Goal: Information Seeking & Learning: Learn about a topic

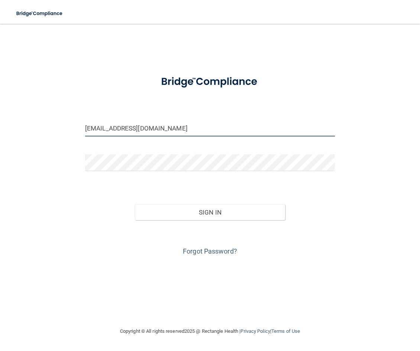
type input "[EMAIL_ADDRESS][DOMAIN_NAME]"
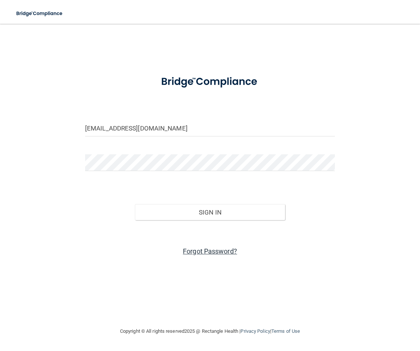
click at [211, 251] on link "Forgot Password?" at bounding box center [210, 251] width 54 height 8
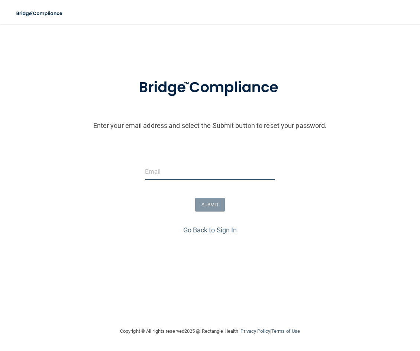
click at [154, 170] on input "email" at bounding box center [210, 171] width 130 height 17
type input "[EMAIL_ADDRESS][DOMAIN_NAME]"
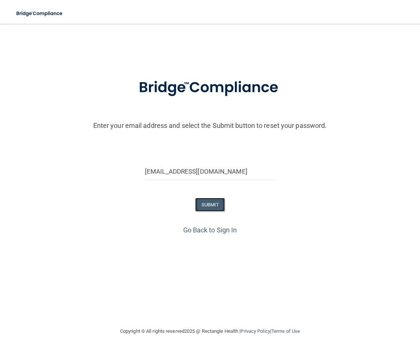
click at [208, 205] on button "SUBMIT" at bounding box center [210, 205] width 30 height 14
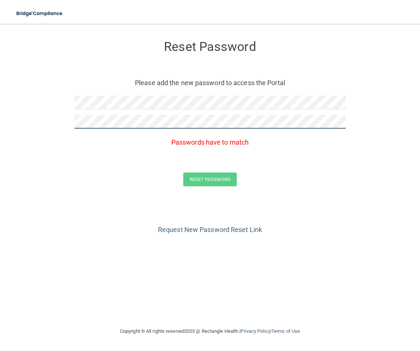
click at [183, 172] on button "Reset Password" at bounding box center [209, 179] width 53 height 14
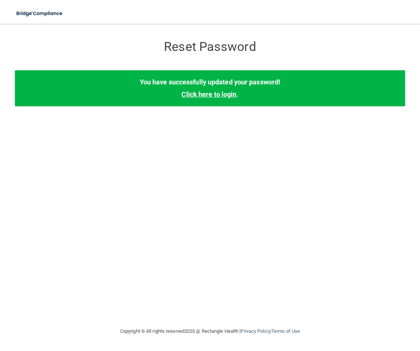
click at [208, 98] on link "Click here to login" at bounding box center [208, 94] width 55 height 8
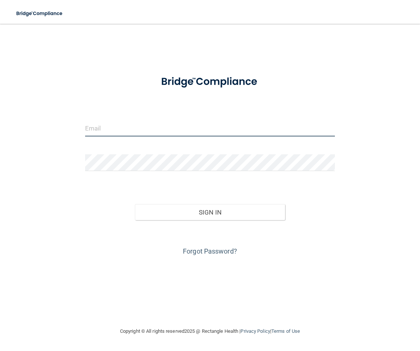
drag, startPoint x: 139, startPoint y: 128, endPoint x: 149, endPoint y: 124, distance: 11.0
click at [144, 126] on input "email" at bounding box center [210, 128] width 250 height 17
type input "[EMAIL_ADDRESS][DOMAIN_NAME]"
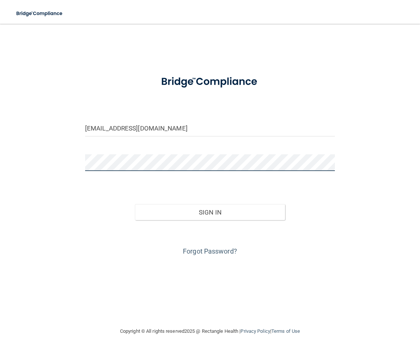
click at [135, 204] on button "Sign In" at bounding box center [210, 212] width 150 height 16
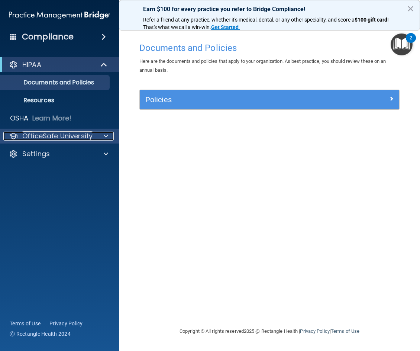
click at [53, 137] on p "OfficeSafe University" at bounding box center [57, 135] width 70 height 9
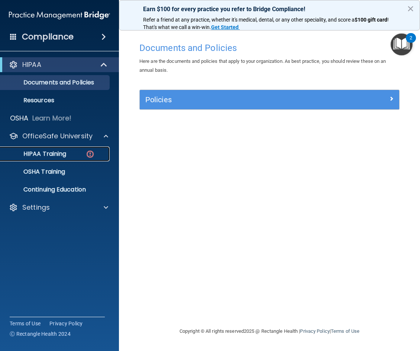
click at [61, 155] on p "HIPAA Training" at bounding box center [35, 153] width 61 height 7
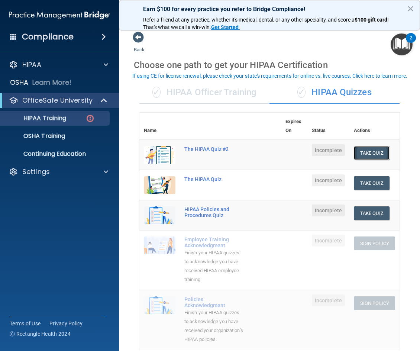
click at [375, 152] on button "Take Quiz" at bounding box center [372, 153] width 36 height 14
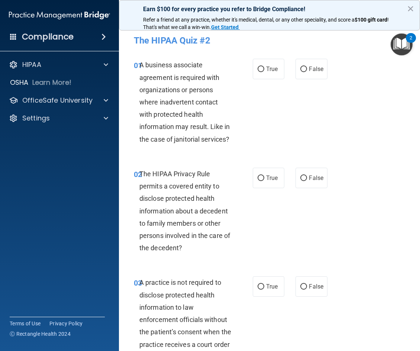
click at [409, 37] on div "2" at bounding box center [411, 38] width 10 height 10
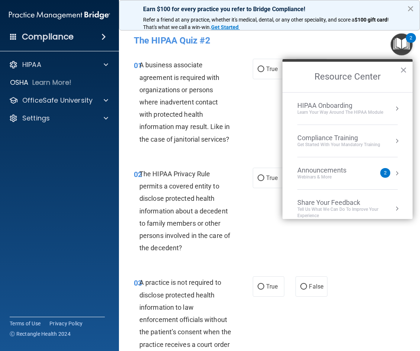
click at [412, 10] on button "×" at bounding box center [410, 9] width 7 height 12
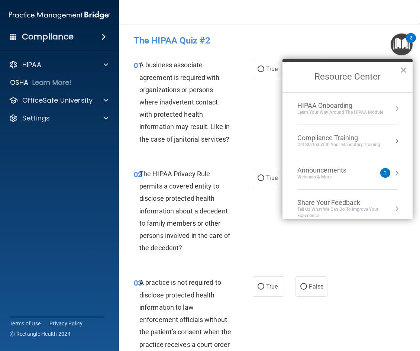
click at [405, 69] on button "×" at bounding box center [403, 70] width 7 height 12
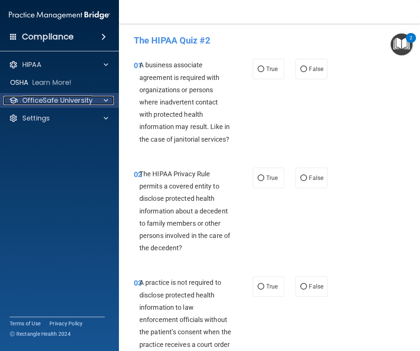
click at [71, 100] on p "OfficeSafe University" at bounding box center [57, 100] width 70 height 9
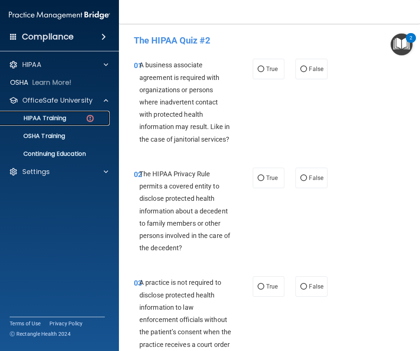
click at [58, 117] on p "HIPAA Training" at bounding box center [35, 117] width 61 height 7
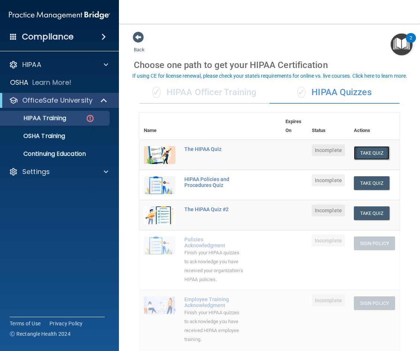
click at [368, 152] on button "Take Quiz" at bounding box center [372, 153] width 36 height 14
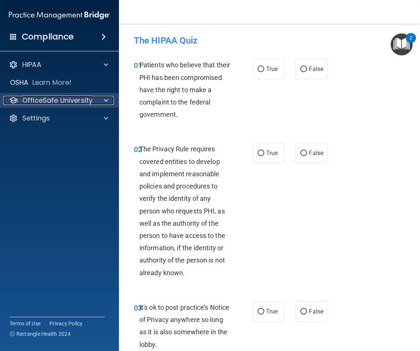
click at [79, 100] on p "OfficeSafe University" at bounding box center [57, 100] width 70 height 9
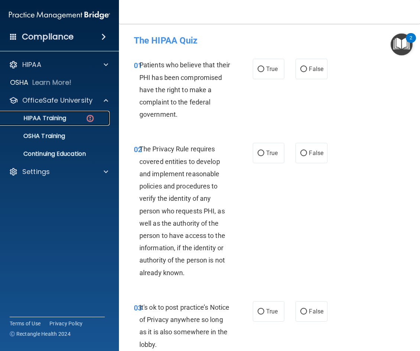
click at [74, 116] on div "HIPAA Training" at bounding box center [55, 117] width 101 height 7
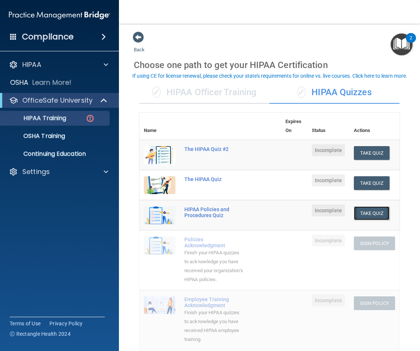
click at [371, 210] on button "Take Quiz" at bounding box center [372, 213] width 36 height 14
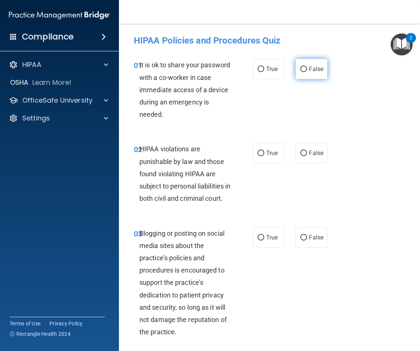
click at [309, 71] on span "False" at bounding box center [316, 68] width 14 height 7
click at [307, 71] on input "False" at bounding box center [303, 69] width 7 height 6
radio input "true"
click at [259, 154] on input "True" at bounding box center [260, 153] width 7 height 6
radio input "true"
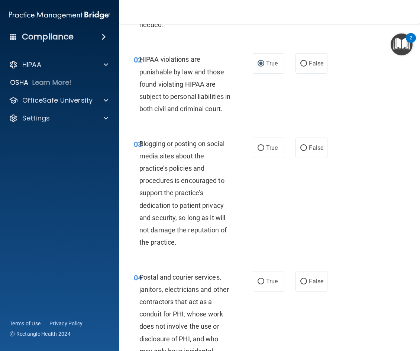
scroll to position [111, 0]
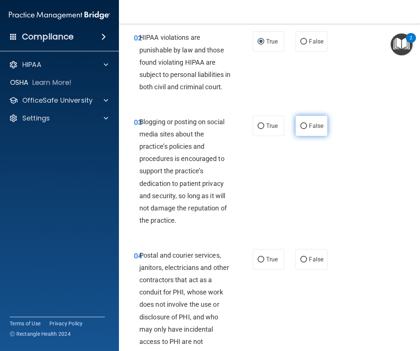
click at [300, 129] on input "False" at bounding box center [303, 126] width 7 height 6
radio input "true"
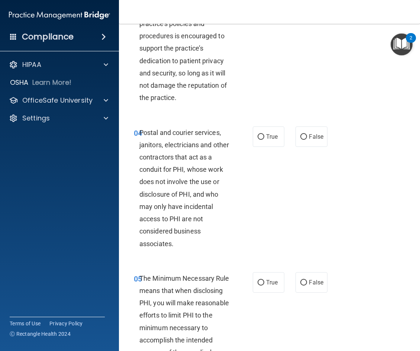
scroll to position [260, 0]
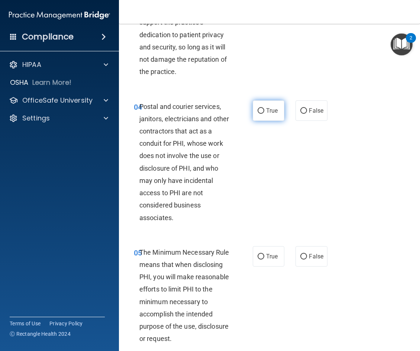
click at [257, 114] on input "True" at bounding box center [260, 111] width 7 height 6
radio input "true"
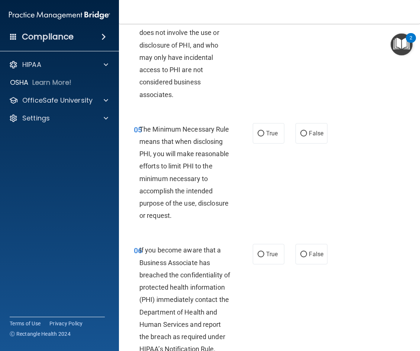
scroll to position [409, 0]
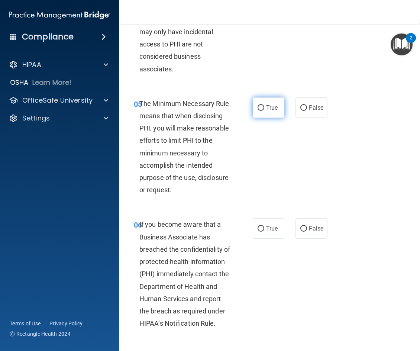
click at [260, 111] on input "True" at bounding box center [260, 108] width 7 height 6
radio input "true"
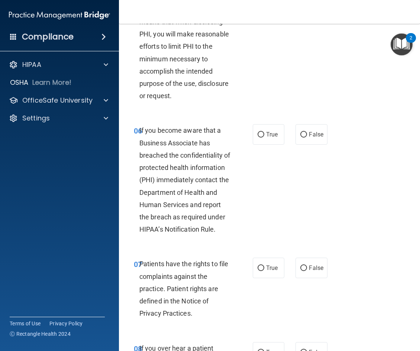
scroll to position [520, 0]
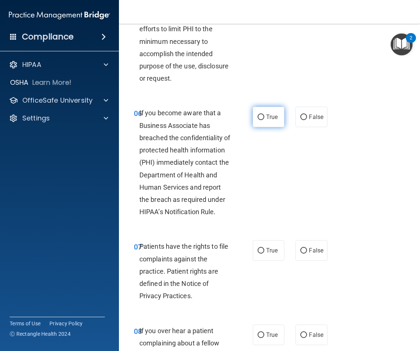
click at [263, 127] on label "True" at bounding box center [269, 117] width 32 height 20
click at [263, 120] on input "True" at bounding box center [260, 117] width 7 height 6
radio input "true"
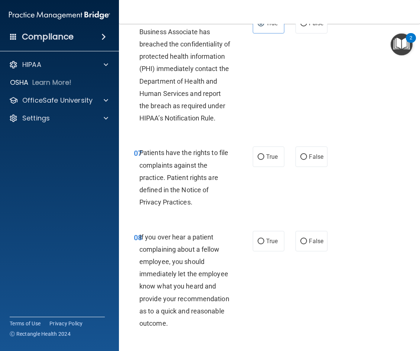
scroll to position [631, 0]
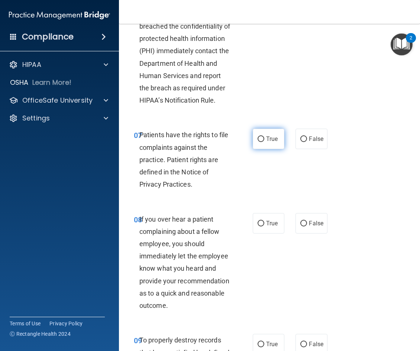
click at [257, 142] on input "True" at bounding box center [260, 139] width 7 height 6
radio input "true"
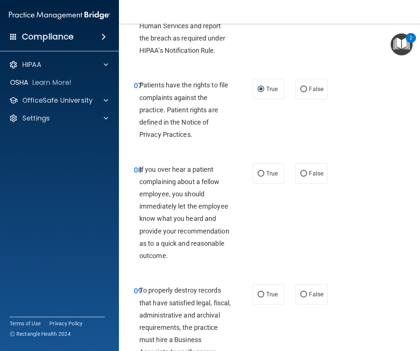
scroll to position [706, 0]
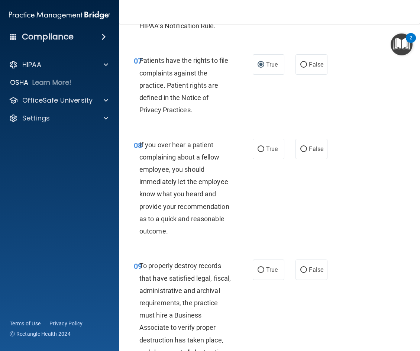
drag, startPoint x: 254, startPoint y: 160, endPoint x: 246, endPoint y: 171, distance: 13.6
click at [254, 159] on label "True" at bounding box center [269, 149] width 32 height 20
click at [257, 152] on input "True" at bounding box center [260, 149] width 7 height 6
radio input "true"
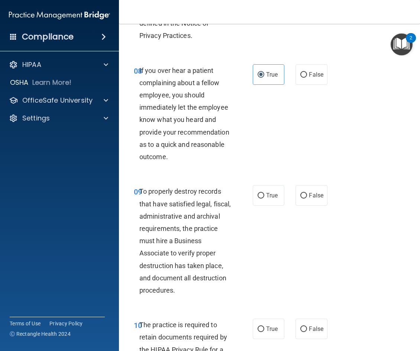
scroll to position [817, 0]
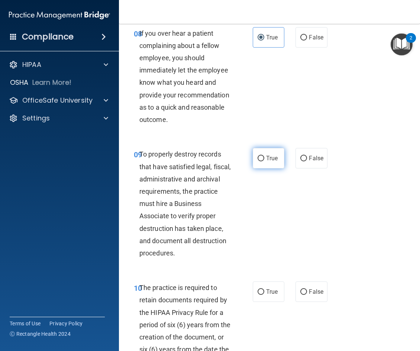
drag, startPoint x: 260, startPoint y: 170, endPoint x: 254, endPoint y: 175, distance: 7.9
click at [260, 161] on input "True" at bounding box center [260, 159] width 7 height 6
radio input "true"
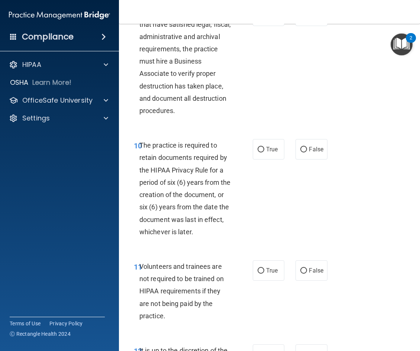
scroll to position [966, 0]
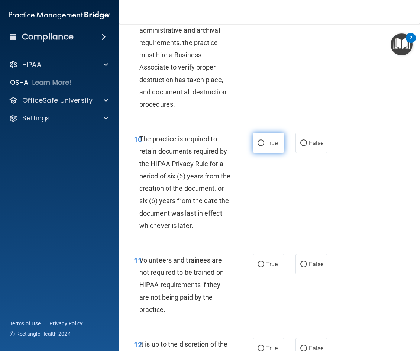
click at [257, 146] on input "True" at bounding box center [260, 143] width 7 height 6
radio input "true"
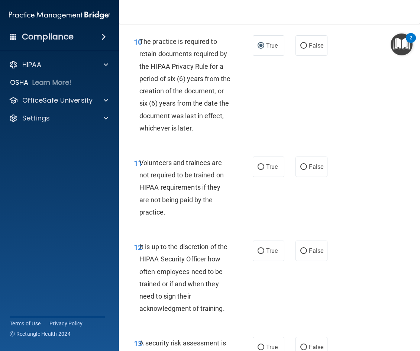
scroll to position [1077, 0]
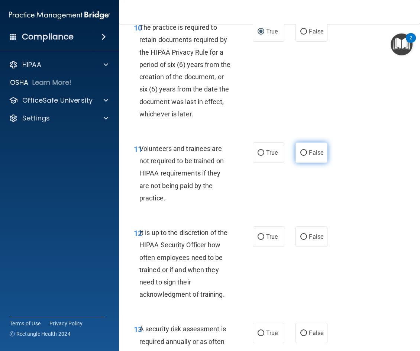
click at [302, 156] on input "False" at bounding box center [303, 153] width 7 height 6
radio input "true"
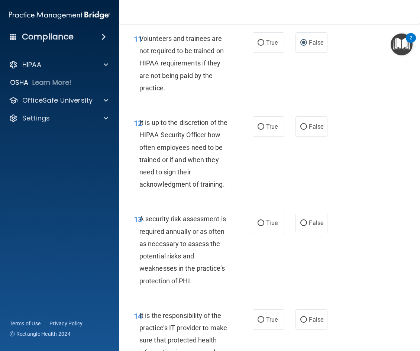
scroll to position [1189, 0]
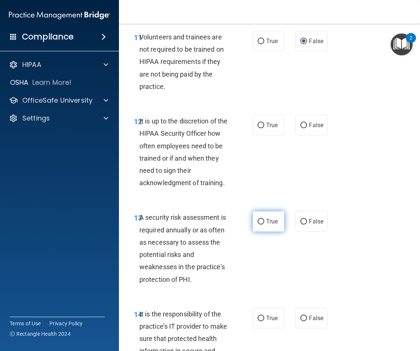
click at [269, 225] on span "True" at bounding box center [272, 221] width 12 height 7
click at [264, 224] on input "True" at bounding box center [260, 222] width 7 height 6
radio input "true"
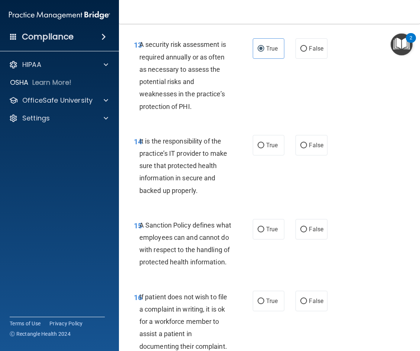
scroll to position [1374, 0]
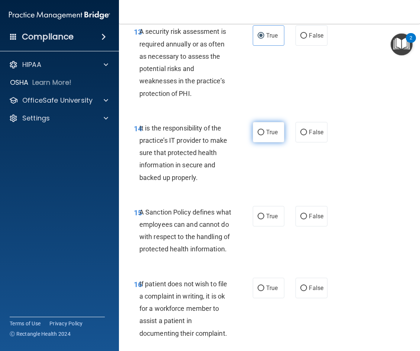
click at [266, 136] on span "True" at bounding box center [272, 132] width 12 height 7
click at [264, 135] on input "True" at bounding box center [260, 133] width 7 height 6
radio input "true"
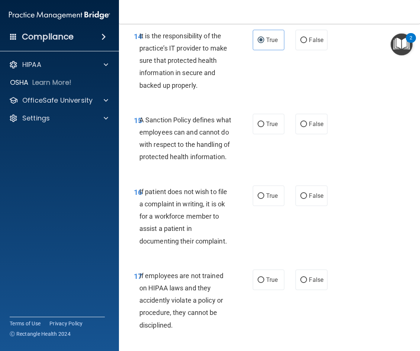
scroll to position [1486, 0]
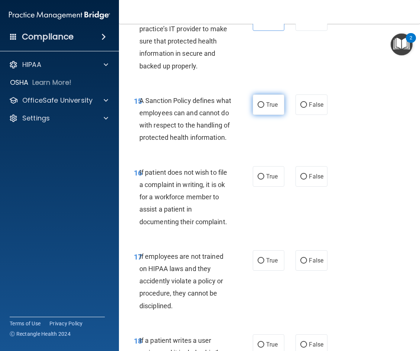
click at [263, 115] on label "True" at bounding box center [269, 104] width 32 height 20
click at [263, 108] on input "True" at bounding box center [260, 105] width 7 height 6
radio input "true"
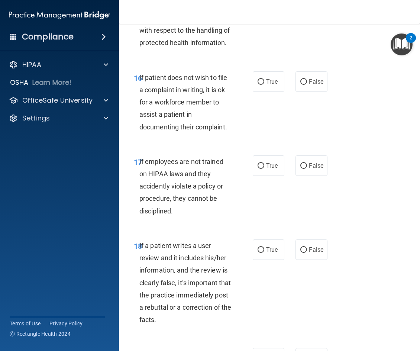
scroll to position [1597, 0]
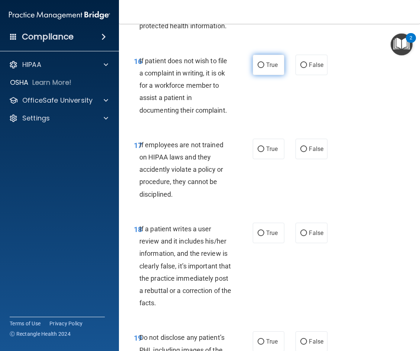
click at [258, 68] on input "True" at bounding box center [260, 65] width 7 height 6
radio input "true"
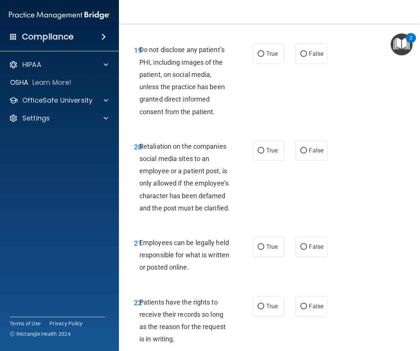
scroll to position [1894, 0]
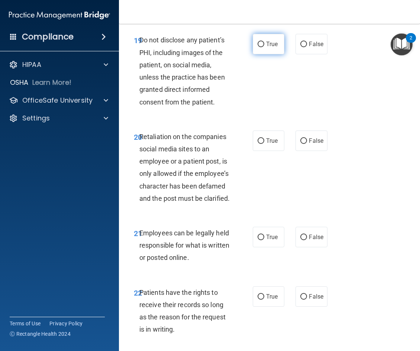
click at [260, 47] on input "True" at bounding box center [260, 45] width 7 height 6
radio input "true"
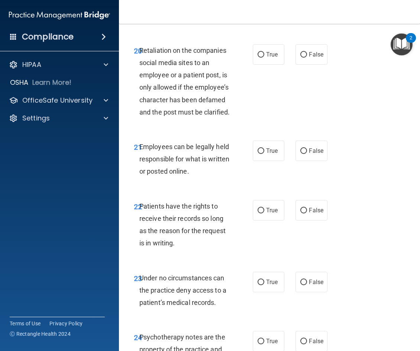
scroll to position [2006, 0]
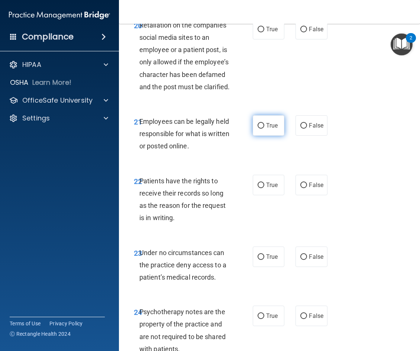
click at [267, 129] on span "True" at bounding box center [272, 125] width 12 height 7
click at [264, 129] on input "True" at bounding box center [260, 126] width 7 height 6
radio input "true"
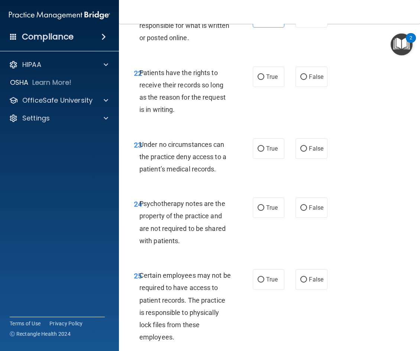
scroll to position [2117, 0]
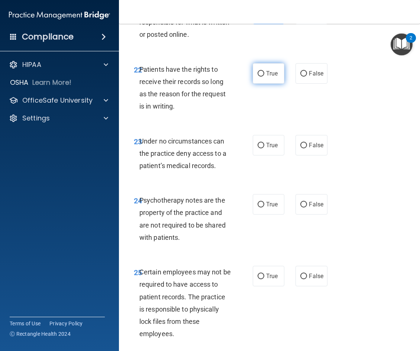
click at [266, 77] on span "True" at bounding box center [272, 73] width 12 height 7
click at [264, 77] on input "True" at bounding box center [260, 74] width 7 height 6
radio input "true"
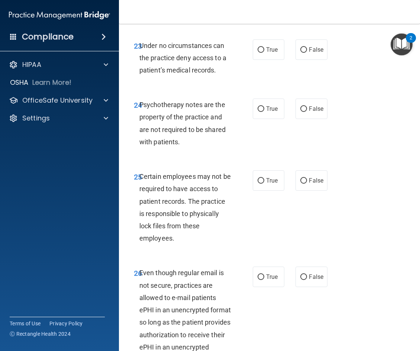
scroll to position [2229, 0]
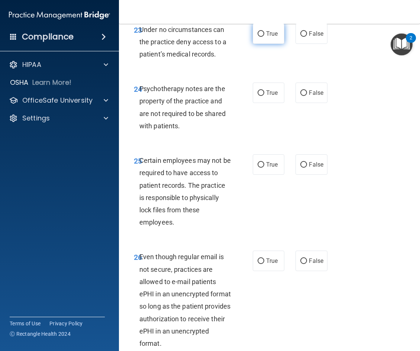
click at [261, 37] on input "True" at bounding box center [260, 34] width 7 height 6
radio input "true"
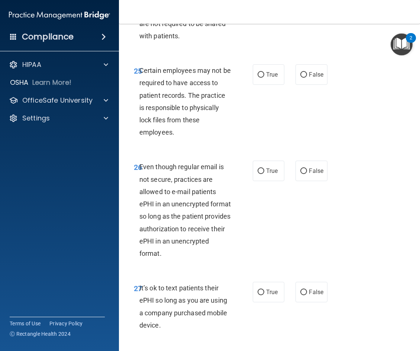
scroll to position [2340, 0]
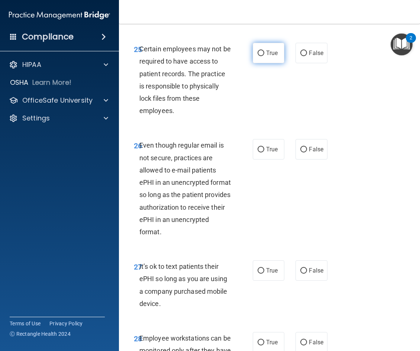
click at [261, 56] on input "True" at bounding box center [260, 54] width 7 height 6
radio input "true"
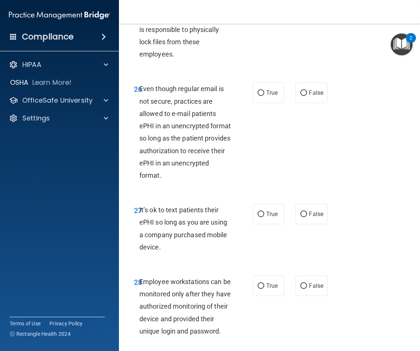
scroll to position [2415, 0]
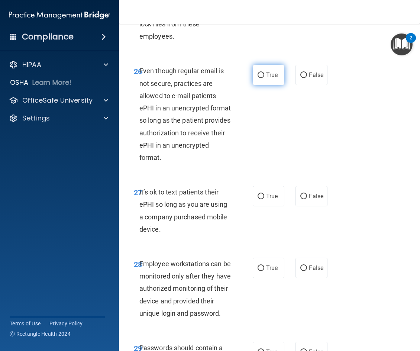
click at [263, 85] on label "True" at bounding box center [269, 75] width 32 height 20
click at [263, 78] on input "True" at bounding box center [260, 75] width 7 height 6
radio input "true"
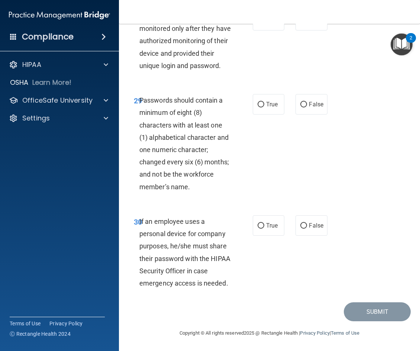
scroll to position [2686, 0]
click at [266, 105] on span "True" at bounding box center [272, 104] width 12 height 7
click at [264, 105] on input "True" at bounding box center [260, 105] width 7 height 6
radio input "true"
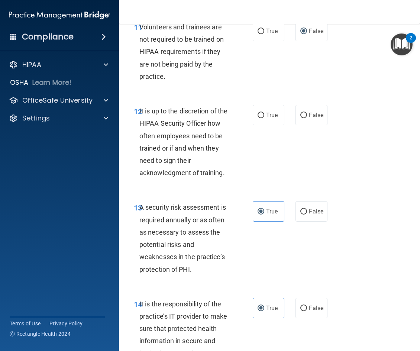
scroll to position [1201, 0]
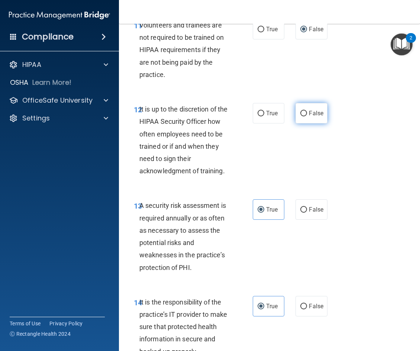
click at [312, 117] on span "False" at bounding box center [316, 113] width 14 height 7
click at [307, 116] on input "False" at bounding box center [303, 114] width 7 height 6
radio input "true"
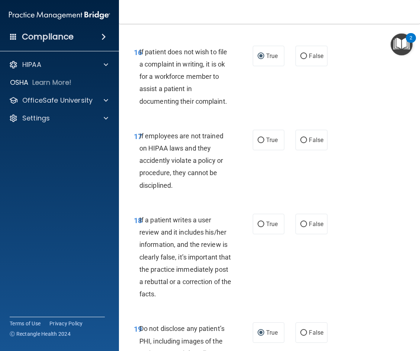
scroll to position [1646, 0]
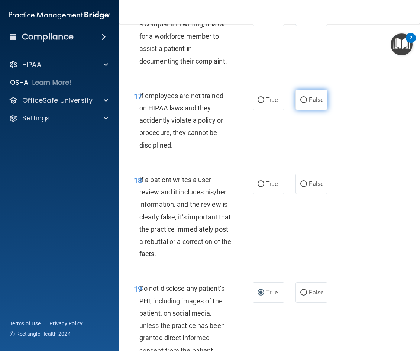
click at [303, 103] on input "False" at bounding box center [303, 100] width 7 height 6
radio input "true"
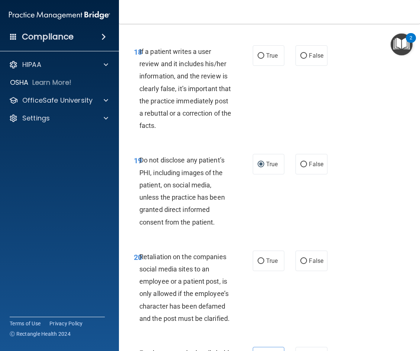
scroll to position [1795, 0]
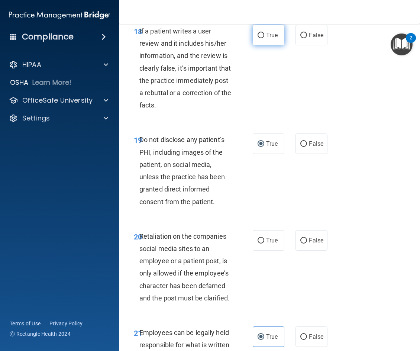
click at [258, 38] on input "True" at bounding box center [260, 36] width 7 height 6
radio input "true"
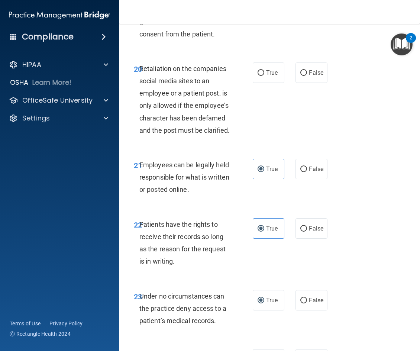
scroll to position [1981, 0]
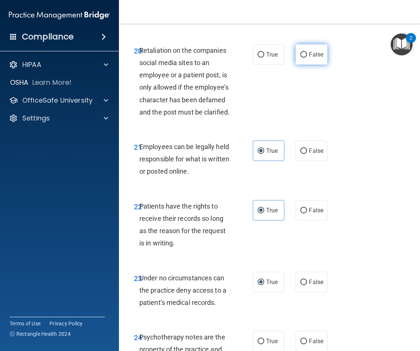
click at [303, 58] on input "False" at bounding box center [303, 55] width 7 height 6
radio input "true"
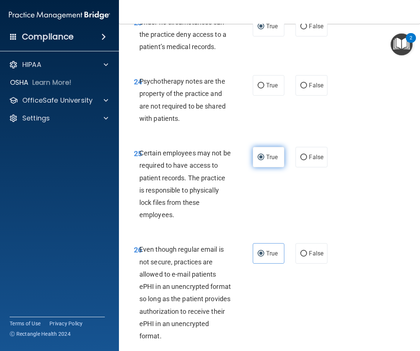
scroll to position [2241, 0]
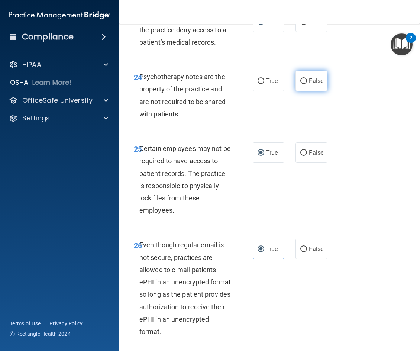
click at [300, 84] on input "False" at bounding box center [303, 81] width 7 height 6
radio input "true"
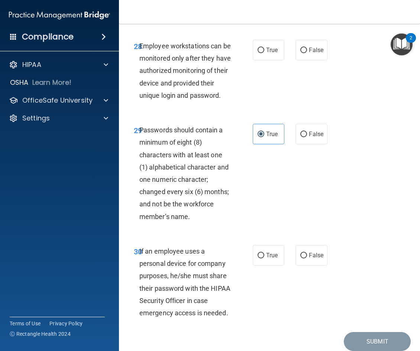
scroll to position [2538, 0]
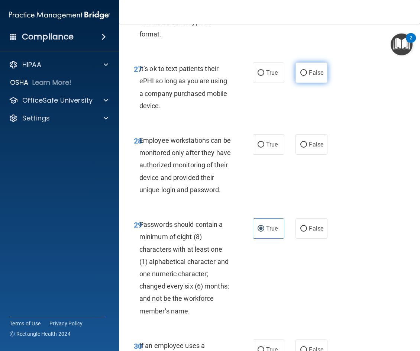
click at [301, 76] on input "False" at bounding box center [303, 73] width 7 height 6
radio input "true"
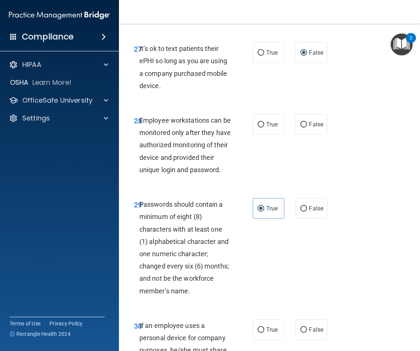
scroll to position [2612, 0]
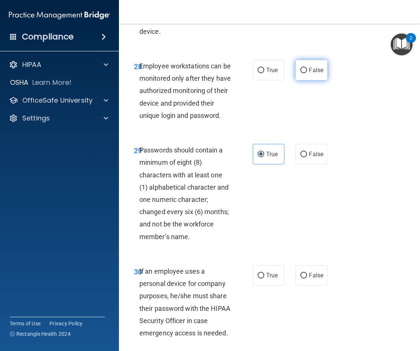
click at [305, 80] on label "False" at bounding box center [311, 70] width 32 height 20
click at [305, 73] on input "False" at bounding box center [303, 71] width 7 height 6
radio input "true"
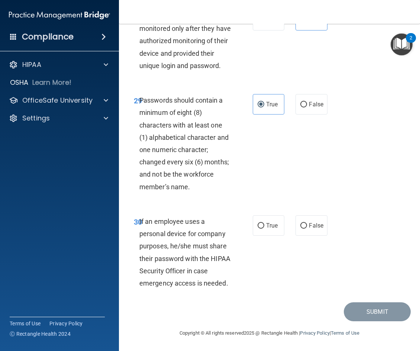
scroll to position [2686, 0]
click at [304, 224] on label "False" at bounding box center [311, 225] width 32 height 20
click at [304, 224] on input "False" at bounding box center [303, 226] width 7 height 6
radio input "true"
click at [375, 311] on button "Submit" at bounding box center [377, 311] width 67 height 19
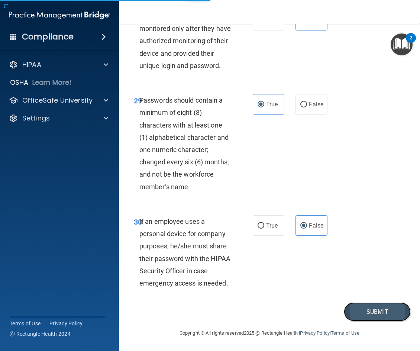
click at [371, 314] on button "Submit" at bounding box center [377, 311] width 67 height 19
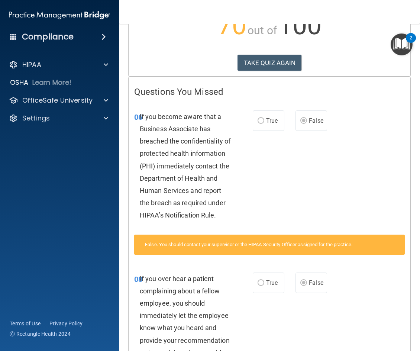
scroll to position [111, 0]
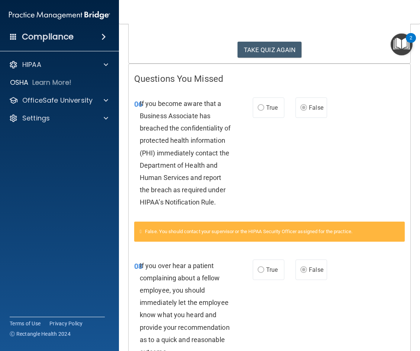
click at [262, 106] on label "True" at bounding box center [269, 107] width 32 height 20
click at [262, 108] on label "True" at bounding box center [269, 107] width 32 height 20
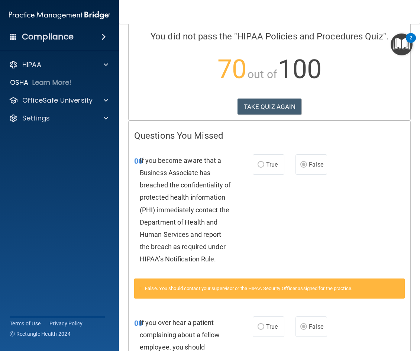
scroll to position [0, 0]
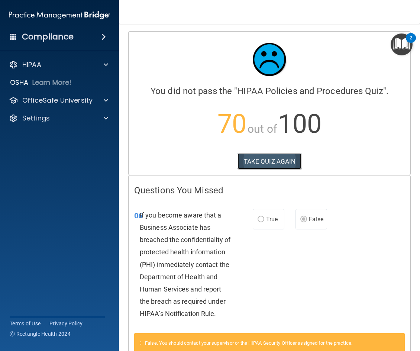
click at [275, 158] on button "TAKE QUIZ AGAIN" at bounding box center [269, 161] width 64 height 16
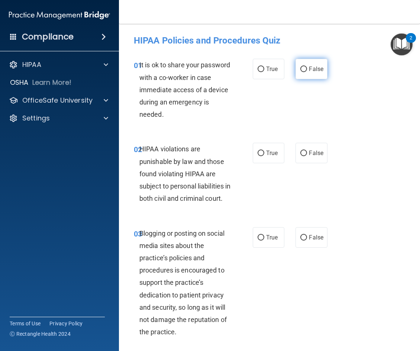
click at [300, 68] on input "False" at bounding box center [303, 69] width 7 height 6
radio input "true"
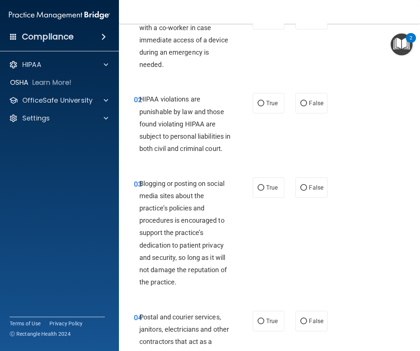
scroll to position [74, 0]
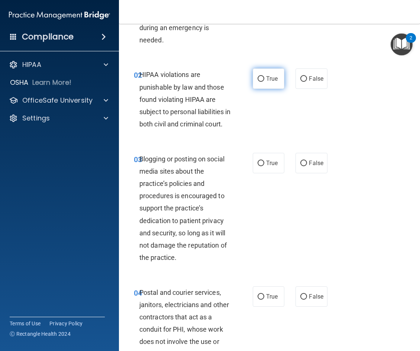
click at [266, 78] on span "True" at bounding box center [272, 78] width 12 height 7
click at [263, 78] on input "True" at bounding box center [260, 79] width 7 height 6
radio input "true"
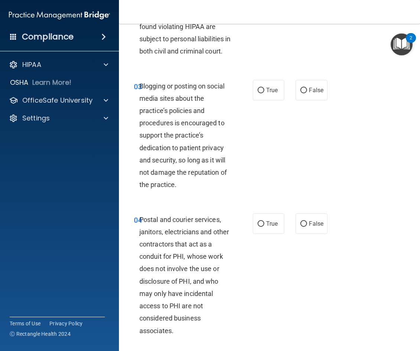
scroll to position [149, 0]
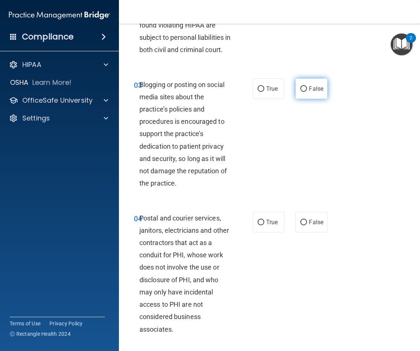
click at [303, 99] on label "False" at bounding box center [311, 88] width 32 height 20
click at [303, 92] on input "False" at bounding box center [303, 89] width 7 height 6
radio input "true"
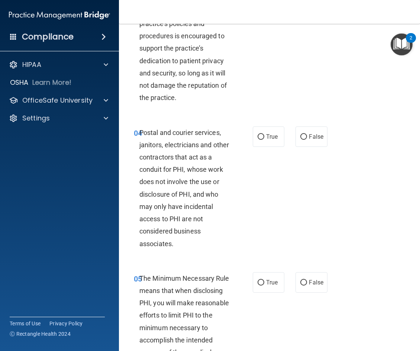
scroll to position [260, 0]
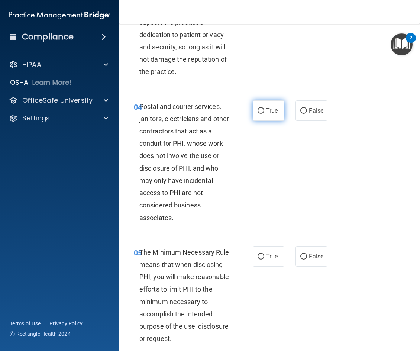
click at [259, 114] on input "True" at bounding box center [260, 111] width 7 height 6
radio input "true"
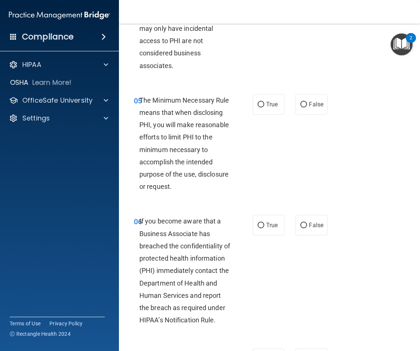
scroll to position [446, 0]
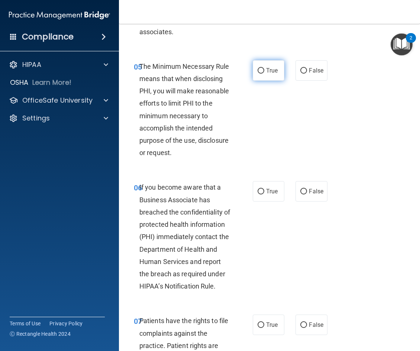
click at [260, 74] on input "True" at bounding box center [260, 71] width 7 height 6
radio input "true"
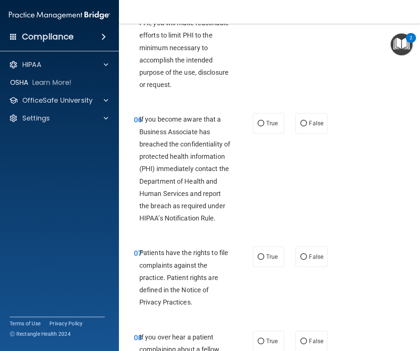
scroll to position [520, 0]
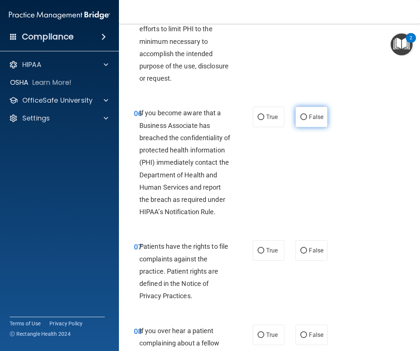
click at [303, 120] on input "False" at bounding box center [303, 117] width 7 height 6
radio input "true"
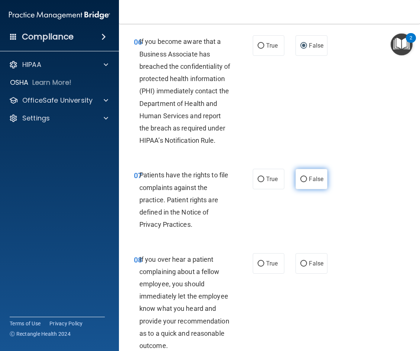
scroll to position [594, 0]
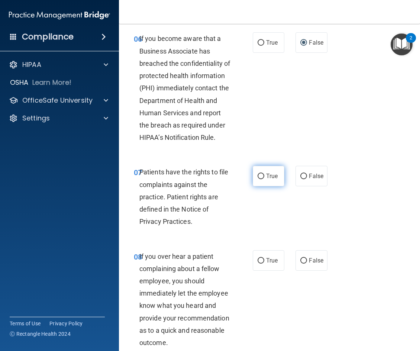
click at [258, 179] on input "True" at bounding box center [260, 176] width 7 height 6
radio input "true"
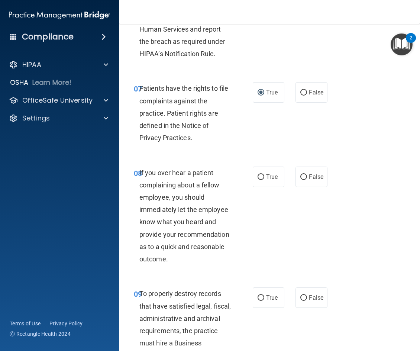
scroll to position [706, 0]
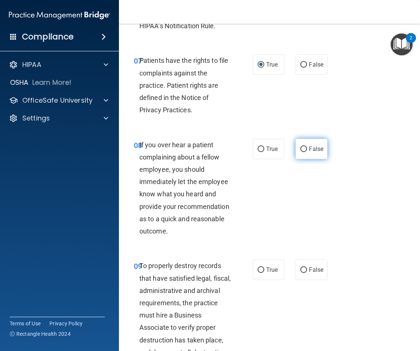
click at [309, 152] on span "False" at bounding box center [316, 148] width 14 height 7
click at [307, 152] on input "False" at bounding box center [303, 149] width 7 height 6
radio input "true"
click at [302, 277] on label "False" at bounding box center [311, 269] width 32 height 20
click at [302, 273] on input "False" at bounding box center [303, 270] width 7 height 6
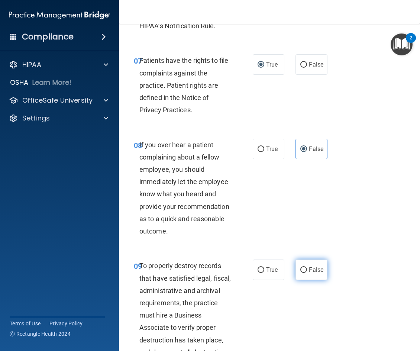
radio input "true"
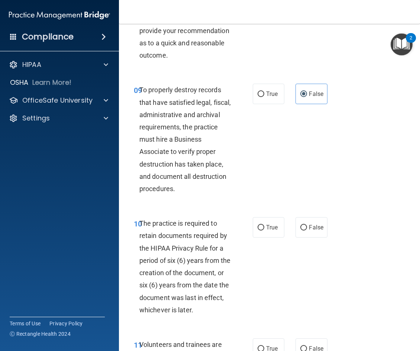
scroll to position [929, 0]
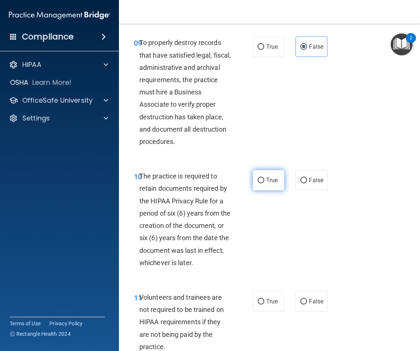
click at [257, 183] on input "True" at bounding box center [260, 181] width 7 height 6
radio input "true"
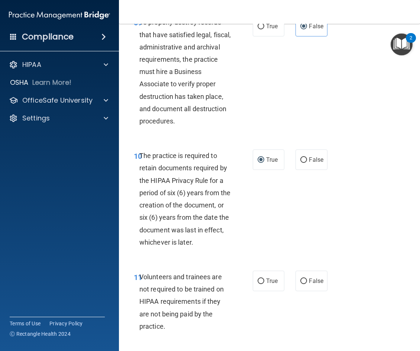
scroll to position [1040, 0]
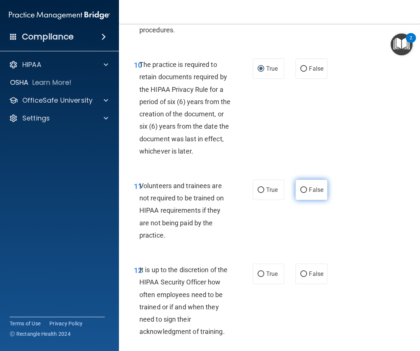
click at [306, 200] on label "False" at bounding box center [311, 189] width 32 height 20
click at [306, 193] on input "False" at bounding box center [303, 190] width 7 height 6
radio input "true"
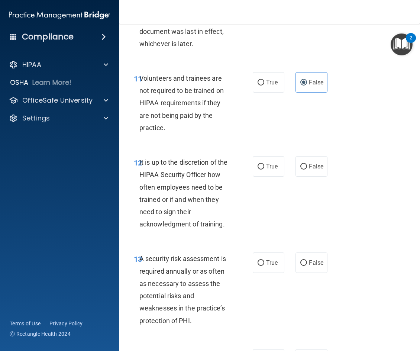
scroll to position [1152, 0]
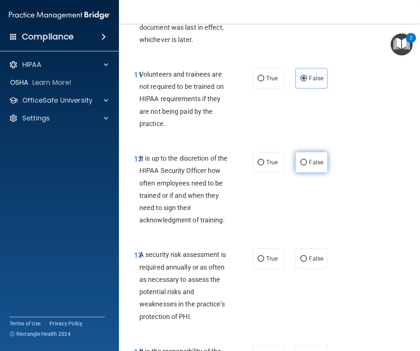
click at [301, 165] on input "False" at bounding box center [303, 163] width 7 height 6
radio input "true"
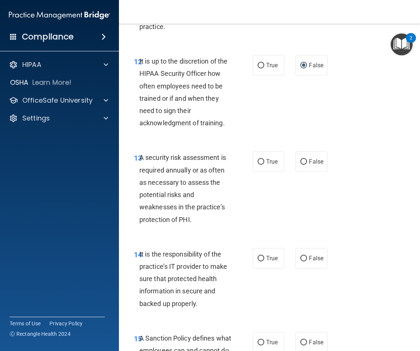
scroll to position [1300, 0]
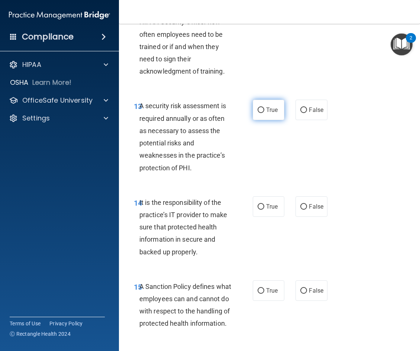
click at [270, 115] on label "True" at bounding box center [269, 110] width 32 height 20
click at [264, 113] on input "True" at bounding box center [260, 110] width 7 height 6
radio input "true"
click at [302, 211] on label "False" at bounding box center [311, 206] width 32 height 20
click at [302, 210] on input "False" at bounding box center [303, 207] width 7 height 6
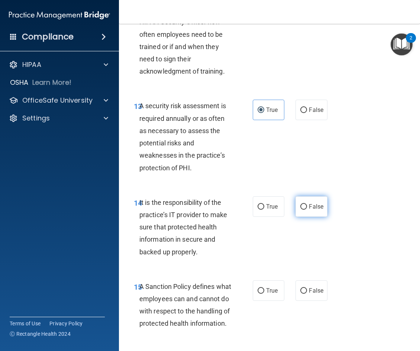
radio input "true"
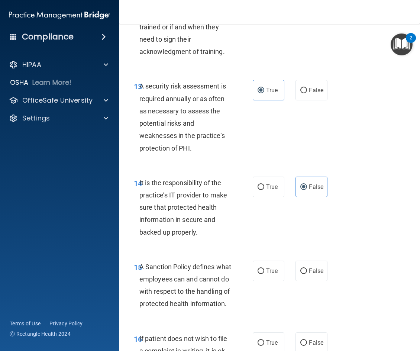
scroll to position [1337, 0]
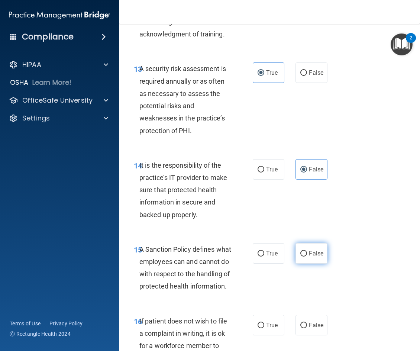
click at [301, 256] on input "False" at bounding box center [303, 254] width 7 height 6
radio input "true"
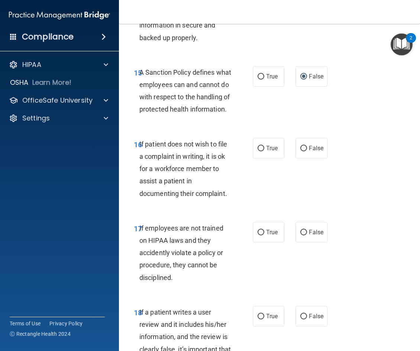
scroll to position [1523, 0]
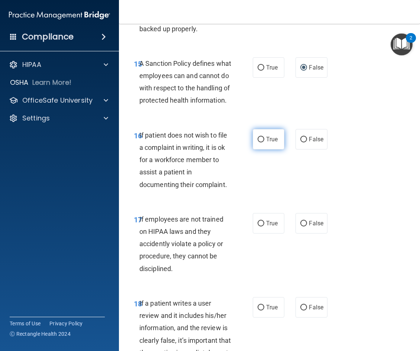
click at [258, 142] on input "True" at bounding box center [260, 140] width 7 height 6
radio input "true"
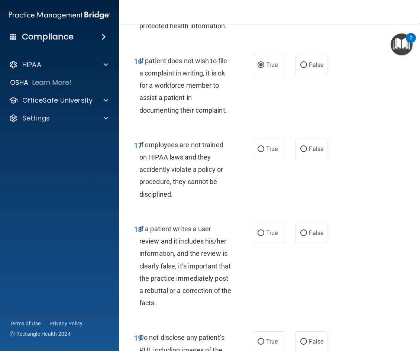
scroll to position [1634, 0]
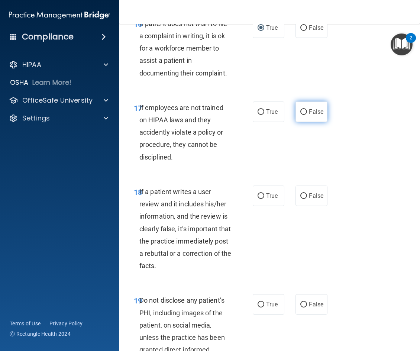
click at [305, 122] on label "False" at bounding box center [311, 111] width 32 height 20
click at [305, 115] on input "False" at bounding box center [303, 112] width 7 height 6
radio input "true"
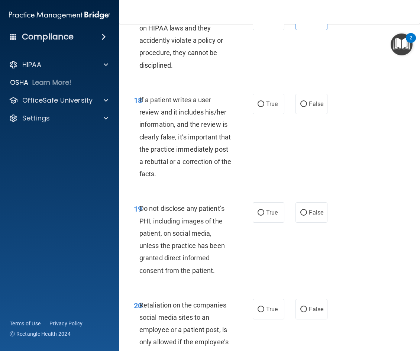
scroll to position [1746, 0]
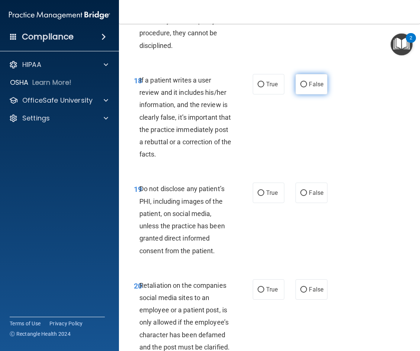
click at [301, 87] on input "False" at bounding box center [303, 85] width 7 height 6
radio input "true"
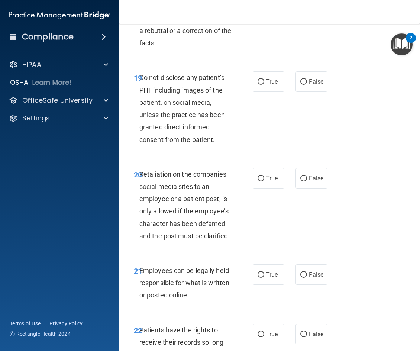
scroll to position [1857, 0]
click at [257, 84] on input "True" at bounding box center [260, 82] width 7 height 6
radio input "true"
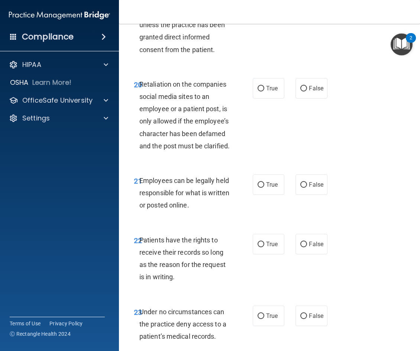
scroll to position [1969, 0]
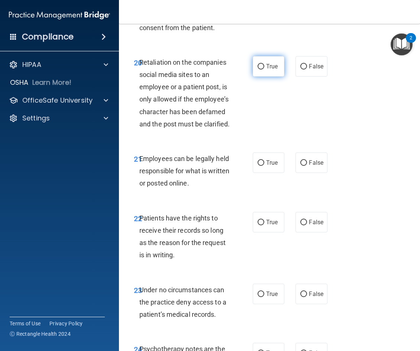
click at [260, 69] on input "True" at bounding box center [260, 67] width 7 height 6
radio input "true"
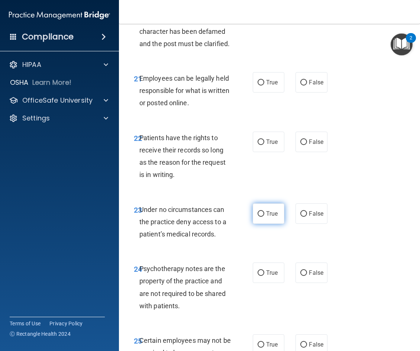
scroll to position [2080, 0]
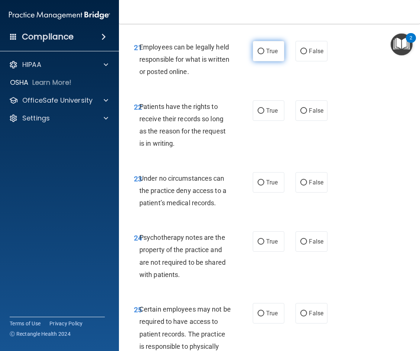
drag, startPoint x: 262, startPoint y: 75, endPoint x: 262, endPoint y: 79, distance: 4.2
click at [262, 61] on label "True" at bounding box center [269, 51] width 32 height 20
click at [262, 54] on input "True" at bounding box center [260, 52] width 7 height 6
radio input "true"
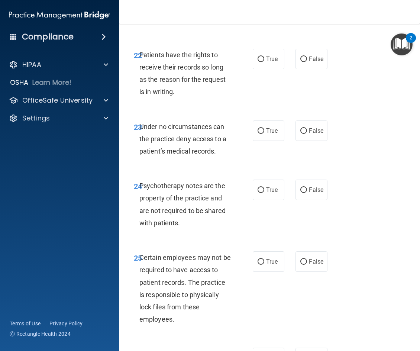
scroll to position [2154, 0]
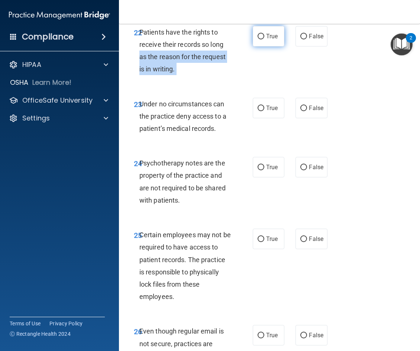
drag, startPoint x: 246, startPoint y: 65, endPoint x: 252, endPoint y: 67, distance: 6.8
click at [329, 26] on ng-form "22 Patients have the rights to receive their records so long as the reason for …" at bounding box center [329, 26] width 0 height 0
click at [258, 46] on label "True" at bounding box center [269, 36] width 32 height 20
click at [258, 39] on input "True" at bounding box center [260, 37] width 7 height 6
radio input "true"
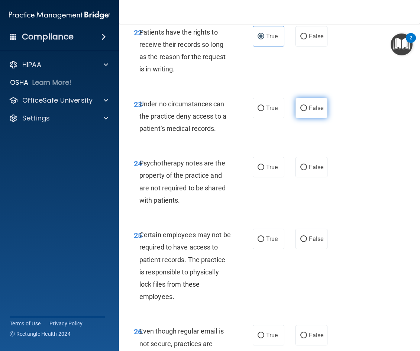
click at [305, 118] on label "False" at bounding box center [311, 108] width 32 height 20
click at [305, 111] on input "False" at bounding box center [303, 108] width 7 height 6
radio input "true"
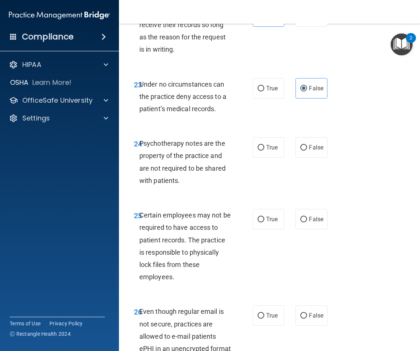
scroll to position [2192, 0]
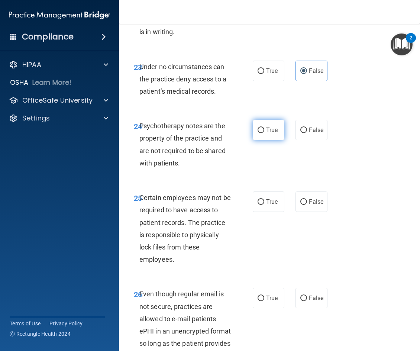
click at [260, 133] on input "True" at bounding box center [260, 130] width 7 height 6
radio input "true"
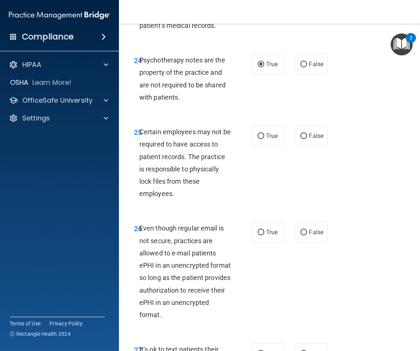
scroll to position [2266, 0]
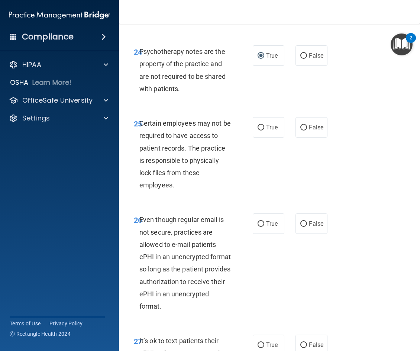
drag, startPoint x: 259, startPoint y: 153, endPoint x: 267, endPoint y: 177, distance: 25.6
click at [263, 137] on label "True" at bounding box center [269, 127] width 32 height 20
click at [263, 130] on input "True" at bounding box center [260, 128] width 7 height 6
radio input "true"
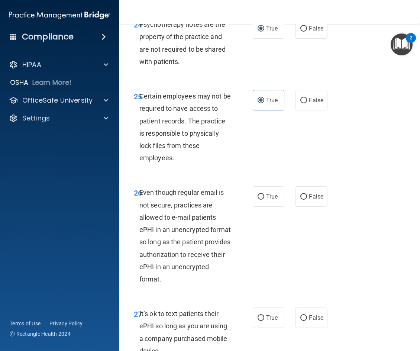
scroll to position [2377, 0]
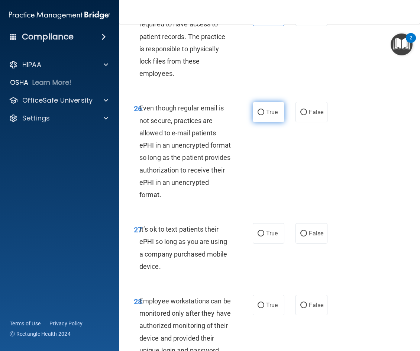
click at [261, 115] on input "True" at bounding box center [260, 113] width 7 height 6
radio input "true"
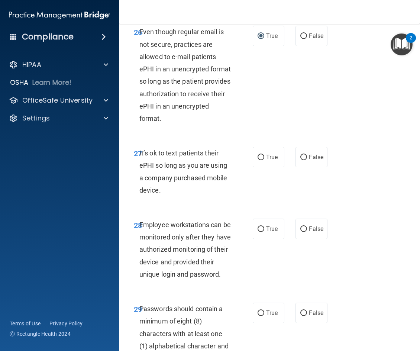
scroll to position [2489, 0]
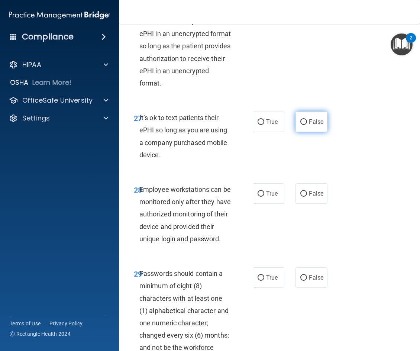
click at [303, 125] on input "False" at bounding box center [303, 122] width 7 height 6
radio input "true"
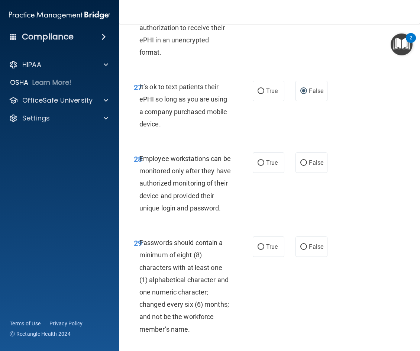
scroll to position [2563, 0]
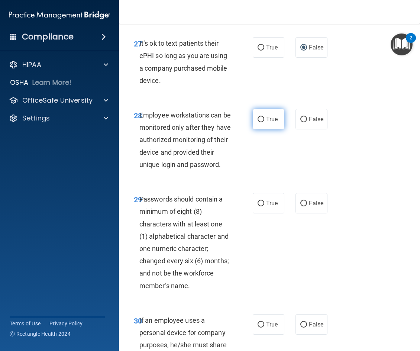
click at [260, 122] on input "True" at bounding box center [260, 120] width 7 height 6
radio input "true"
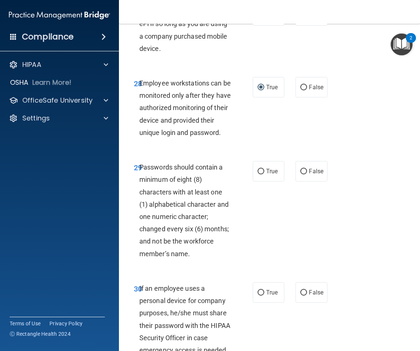
scroll to position [2637, 0]
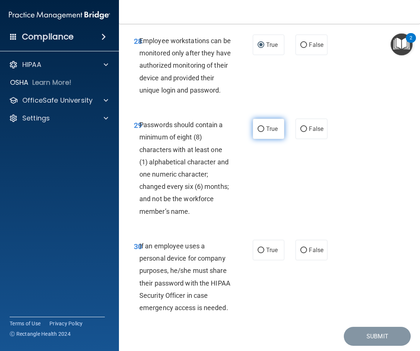
click at [257, 132] on input "True" at bounding box center [260, 129] width 7 height 6
radio input "true"
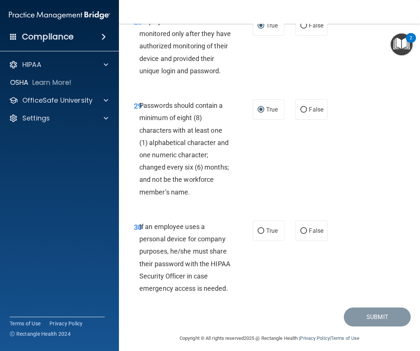
scroll to position [2686, 0]
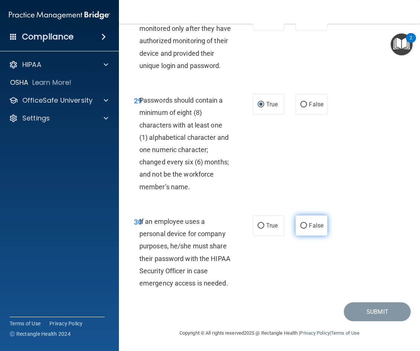
click at [300, 223] on input "False" at bounding box center [303, 226] width 7 height 6
radio input "true"
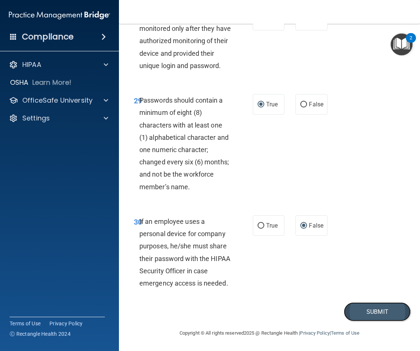
click at [369, 309] on button "Submit" at bounding box center [377, 311] width 67 height 19
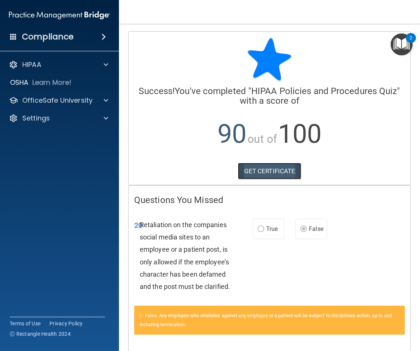
click at [265, 171] on link "GET CERTIFICATE" at bounding box center [270, 171] width 64 height 16
